Goal: Task Accomplishment & Management: Manage account settings

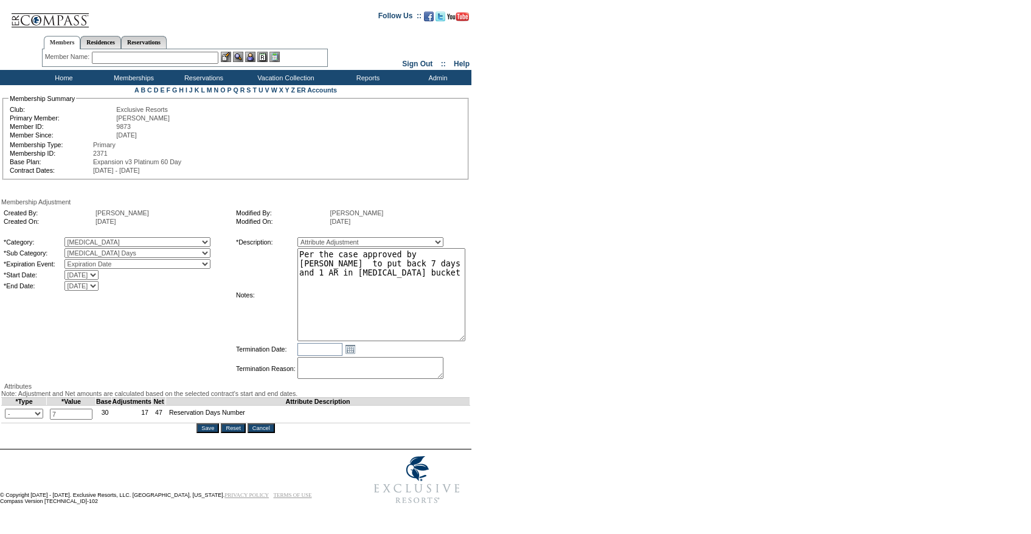
drag, startPoint x: 466, startPoint y: 270, endPoint x: 489, endPoint y: 341, distance: 74.6
click at [489, 341] on form "Follow Us ::" at bounding box center [513, 256] width 1027 height 507
click at [262, 433] on input "Cancel" at bounding box center [261, 428] width 27 height 10
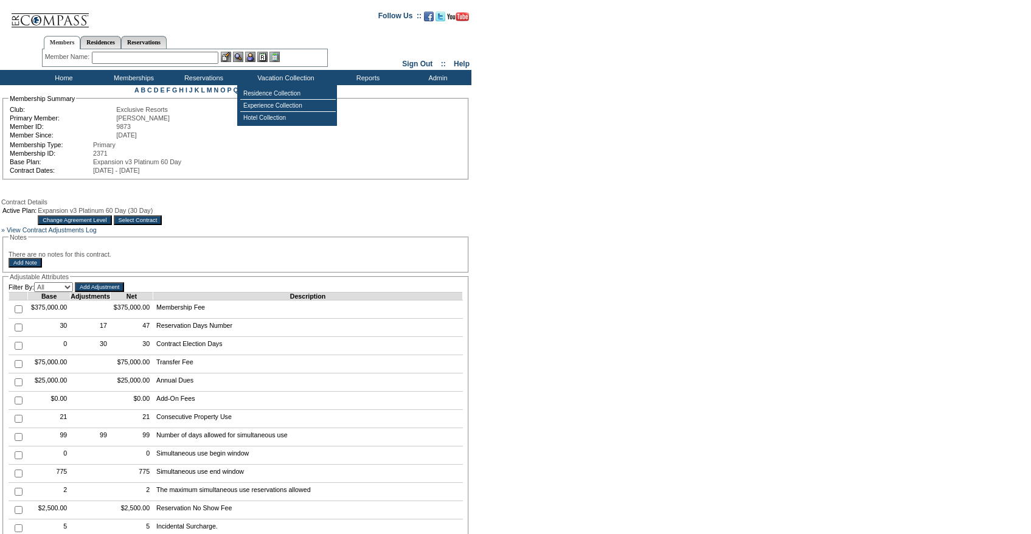
click at [338, 260] on fieldset "Notes There are no notes for this contract. Add Note" at bounding box center [235, 253] width 466 height 39
click at [122, 52] on input "text" at bounding box center [155, 58] width 126 height 12
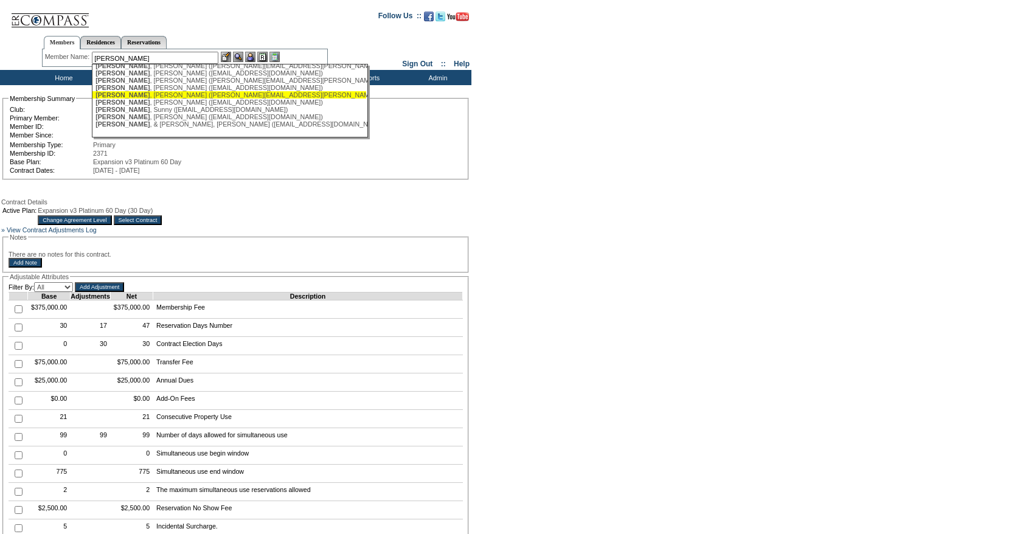
scroll to position [53, 0]
click at [141, 110] on div "[PERSON_NAME] ([EMAIL_ADDRESS][DOMAIN_NAME])" at bounding box center [229, 109] width 268 height 7
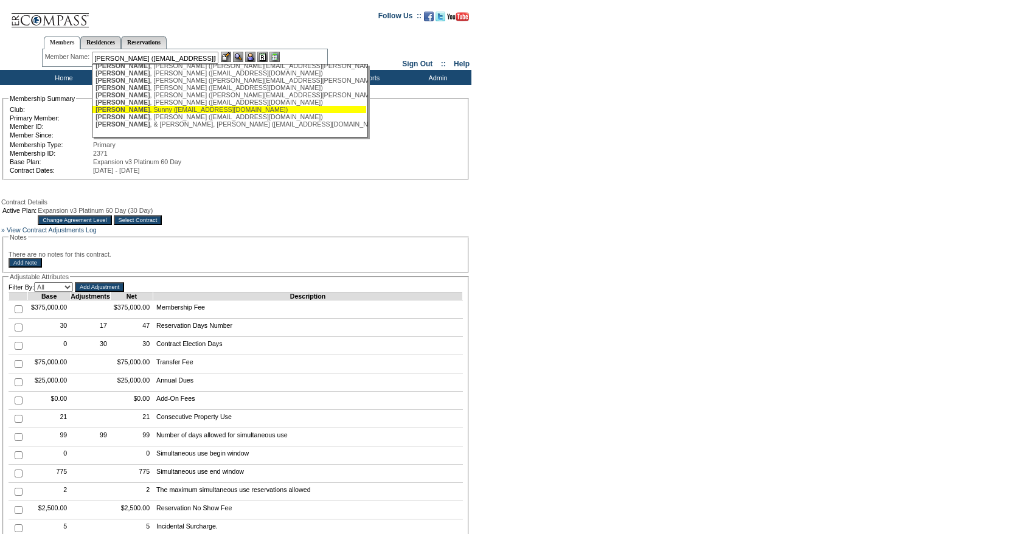
scroll to position [0, 0]
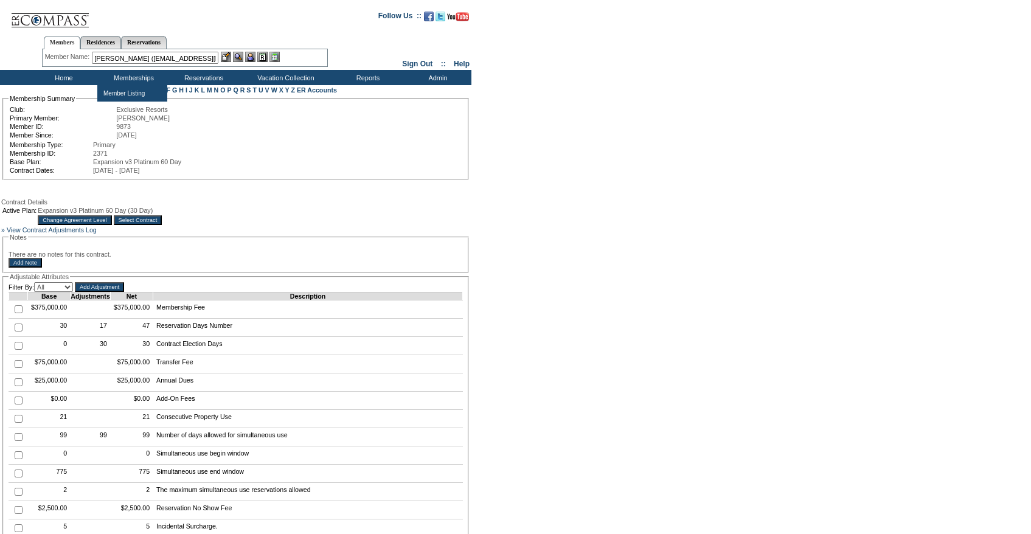
click at [151, 55] on input "[PERSON_NAME] ([EMAIL_ADDRESS][DOMAIN_NAME])" at bounding box center [155, 58] width 126 height 12
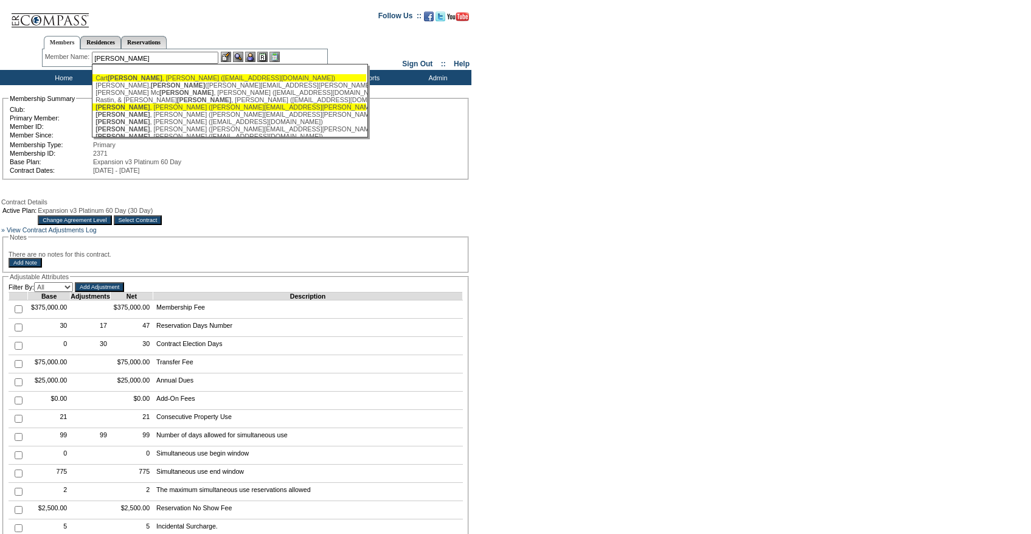
scroll to position [53, 0]
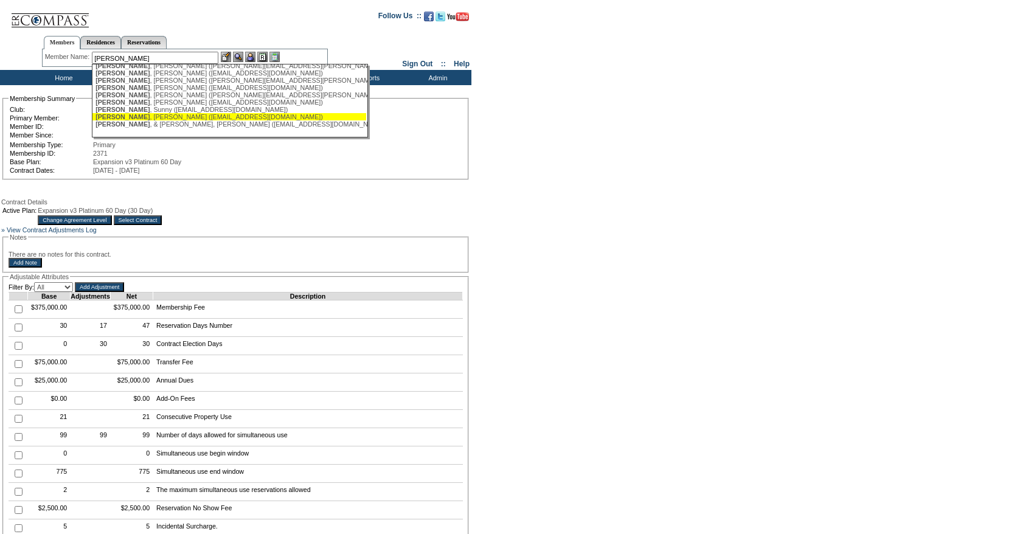
click at [160, 114] on div "[PERSON_NAME] ([EMAIL_ADDRESS][DOMAIN_NAME])" at bounding box center [229, 116] width 268 height 7
type input "[PERSON_NAME] ([EMAIL_ADDRESS][DOMAIN_NAME])"
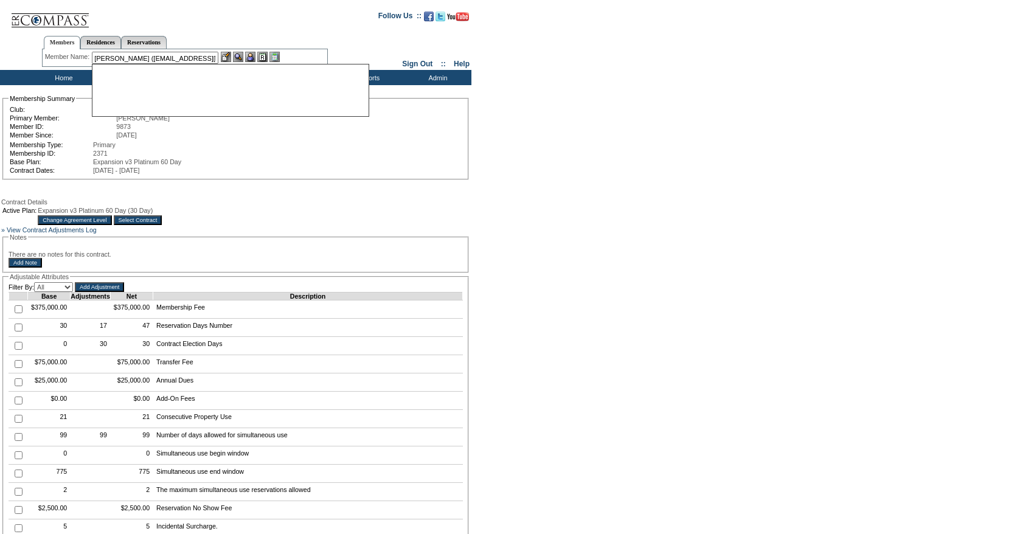
scroll to position [0, 0]
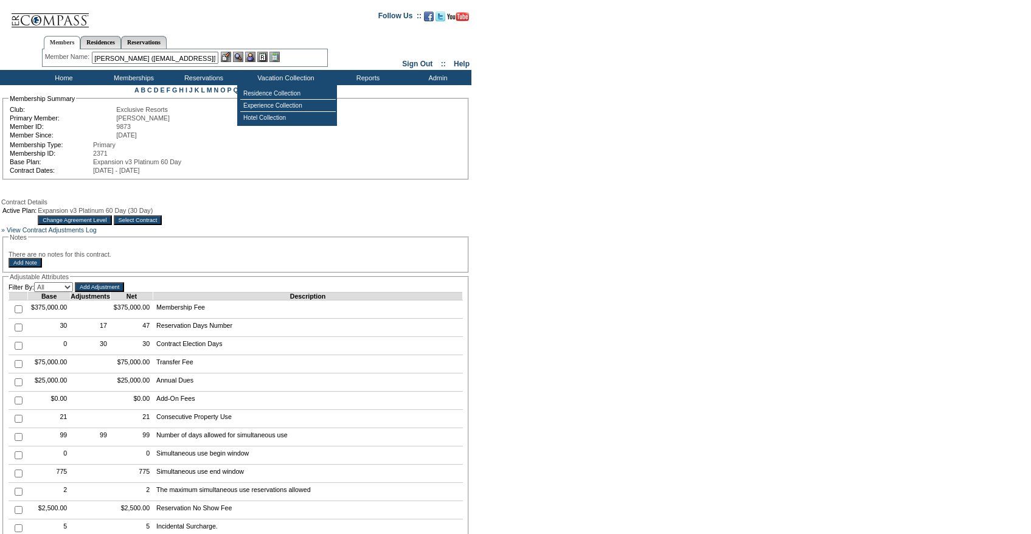
click at [251, 57] on img at bounding box center [250, 57] width 10 height 10
click at [229, 55] on img at bounding box center [226, 57] width 10 height 10
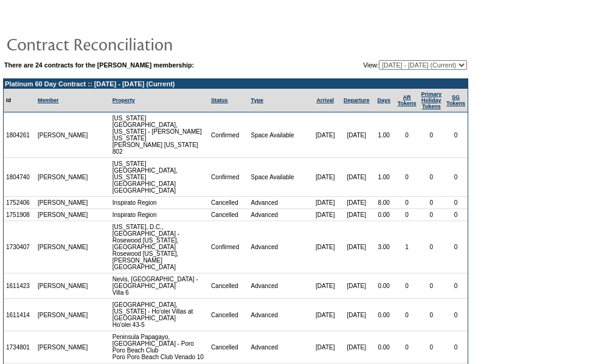
scroll to position [69, 0]
